Goal: Complete application form

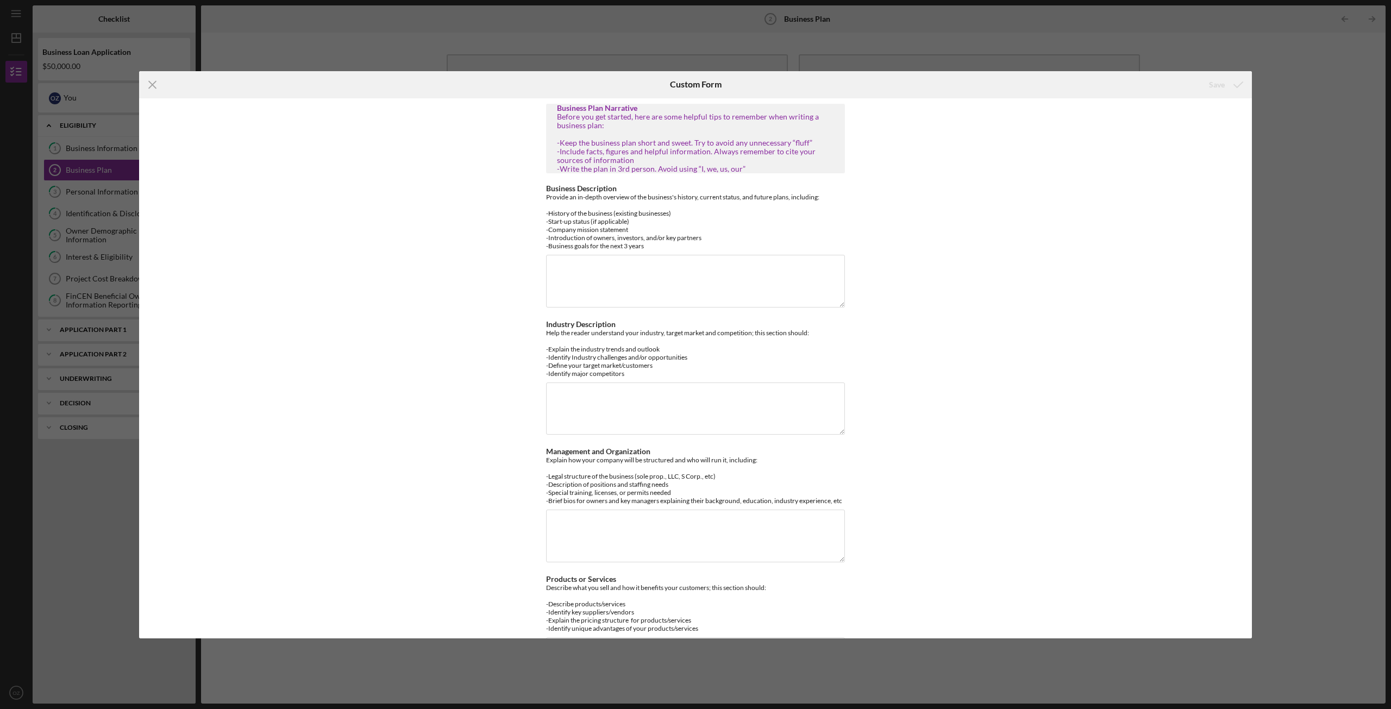
click at [917, 46] on div "Icon/Menu Close Custom Form Save Business Plan Narrative Before you get started…" at bounding box center [695, 354] width 1391 height 709
click at [155, 78] on icon "Icon/Menu Close" at bounding box center [152, 84] width 27 height 27
